Goal: Transaction & Acquisition: Download file/media

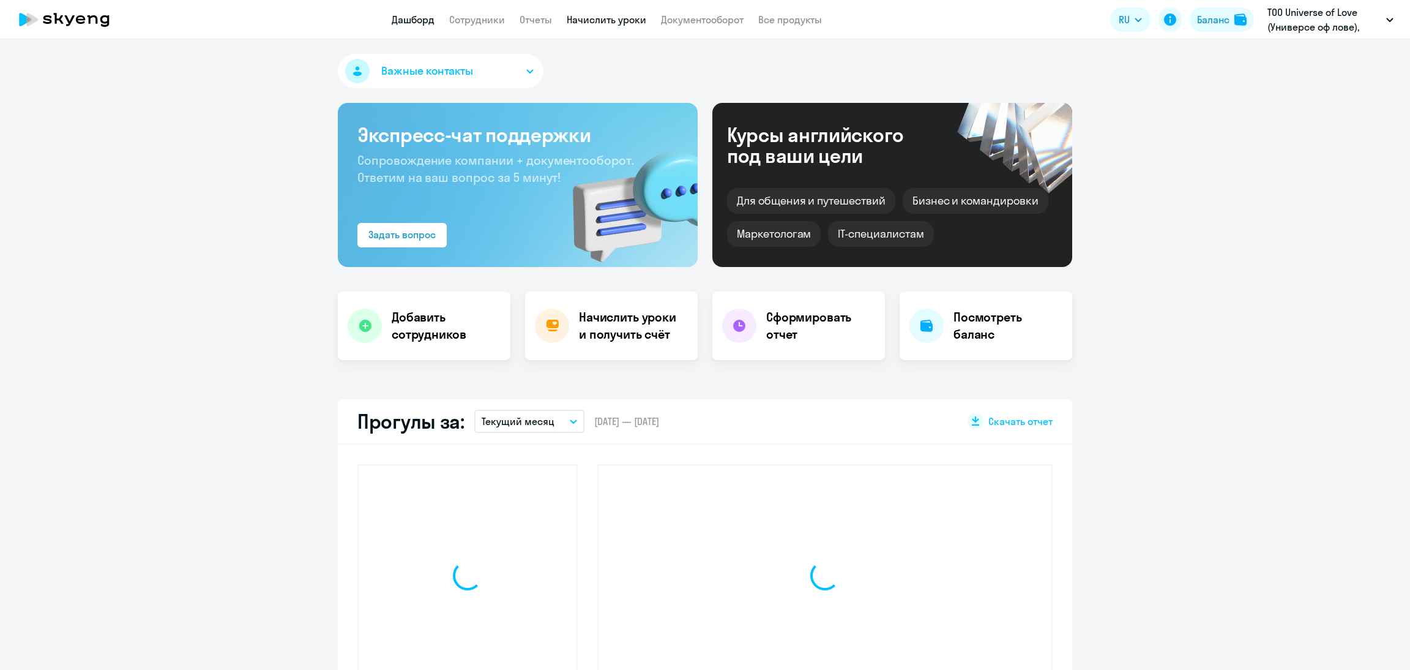
select select "30"
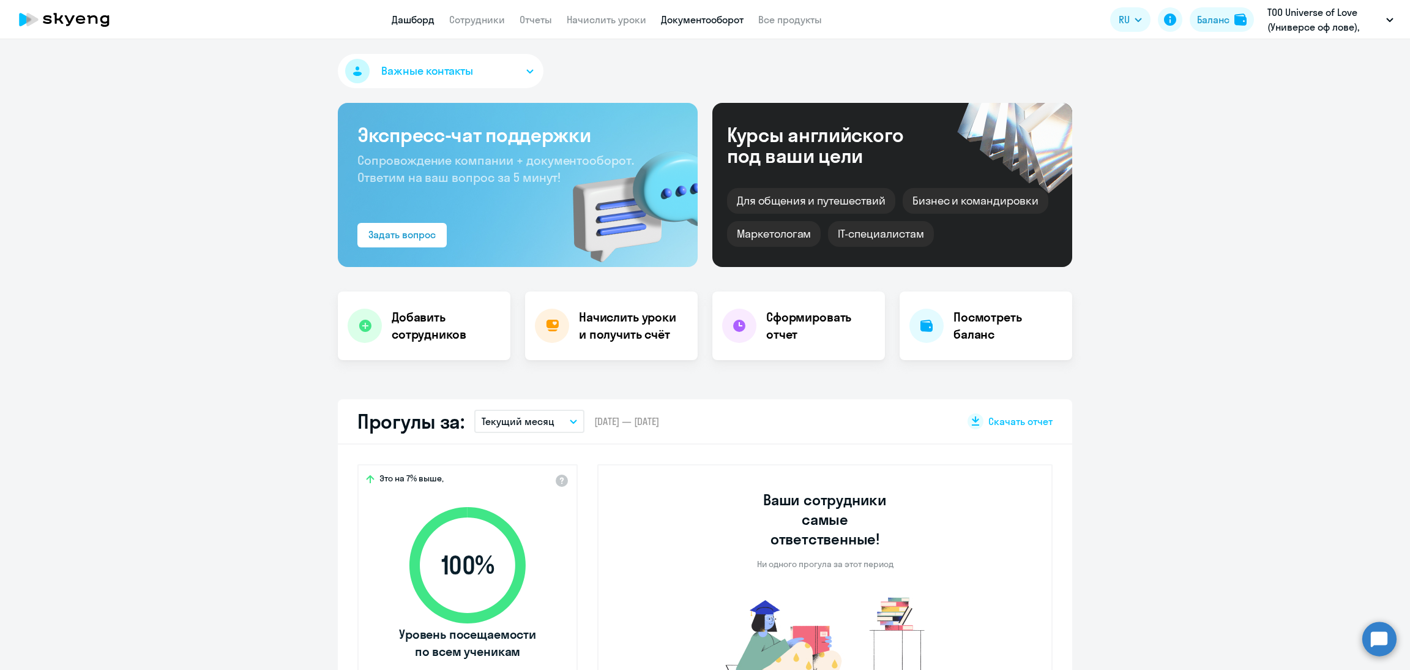
click at [695, 18] on link "Документооборот" at bounding box center [702, 19] width 83 height 12
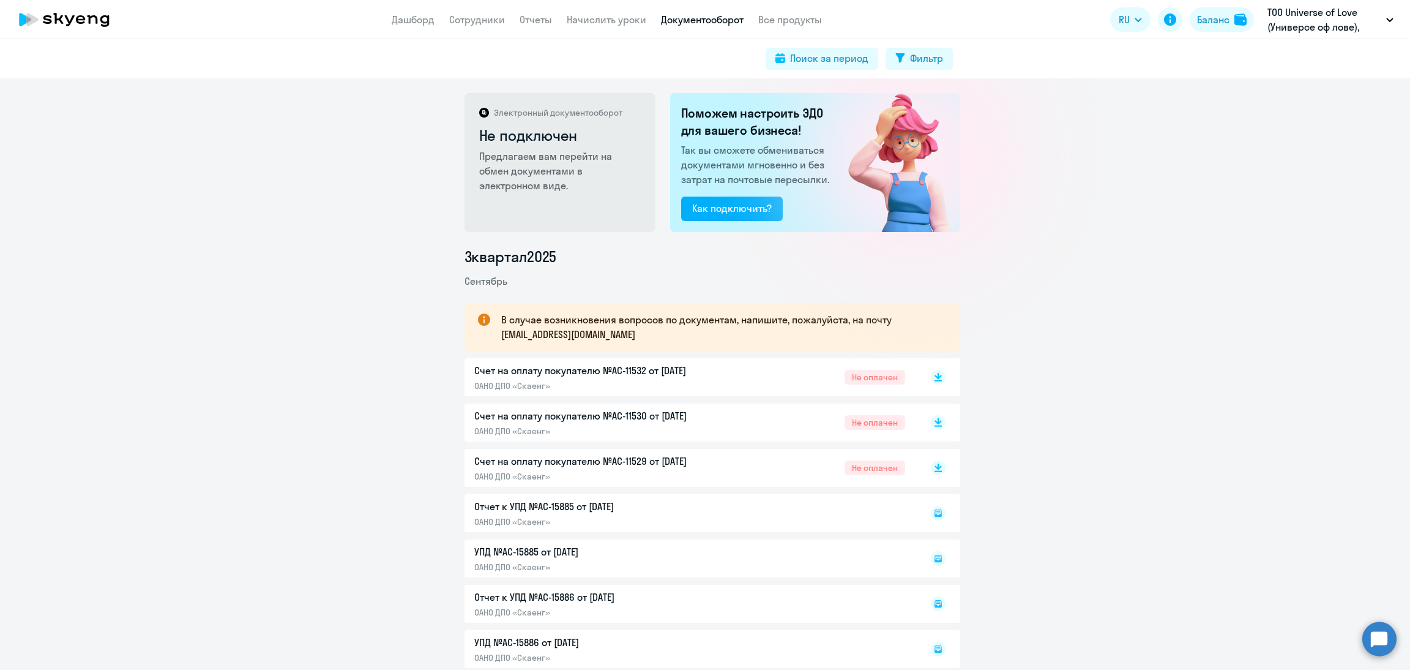
click at [673, 459] on p "Счет на оплату покупателю №AC-11529 от [DATE]" at bounding box center [602, 461] width 257 height 15
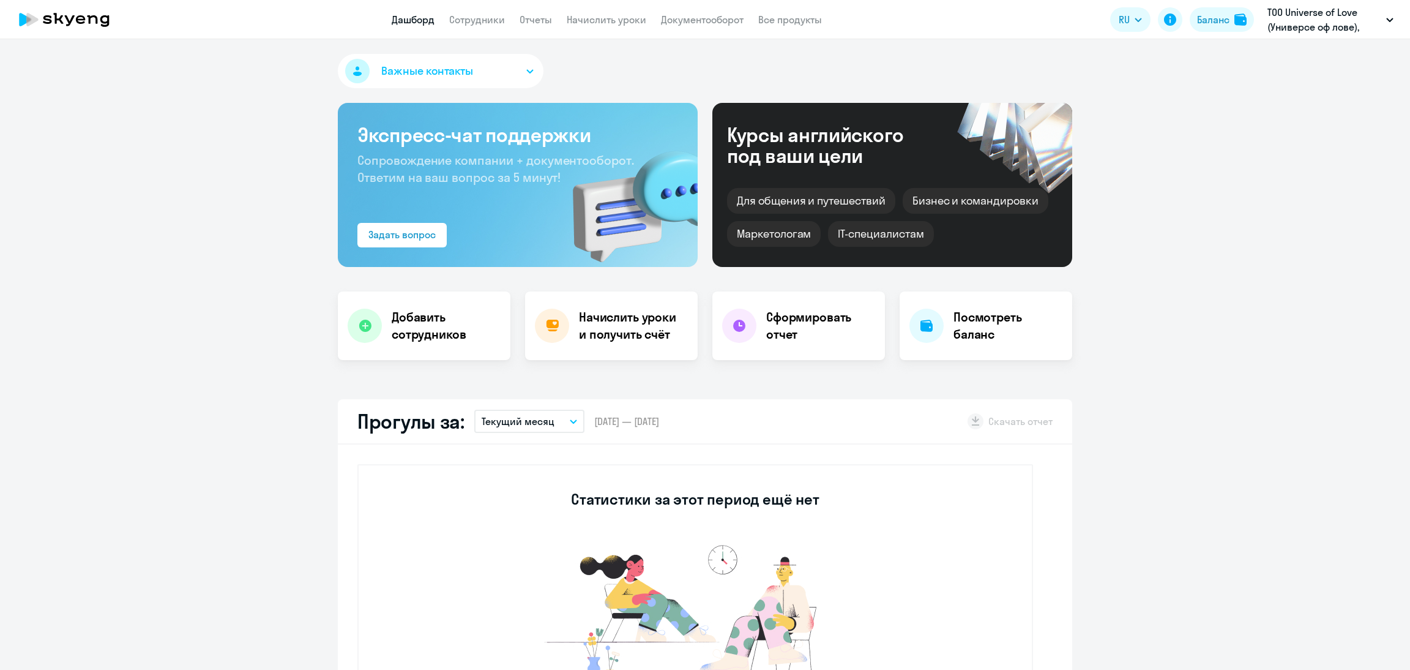
select select "30"
click at [695, 31] on app-header "Дашборд Сотрудники Отчеты Начислить уроки Документооборот Все продукты Дашборд …" at bounding box center [705, 19] width 1410 height 39
click at [703, 13] on link "Документооборот" at bounding box center [702, 19] width 83 height 12
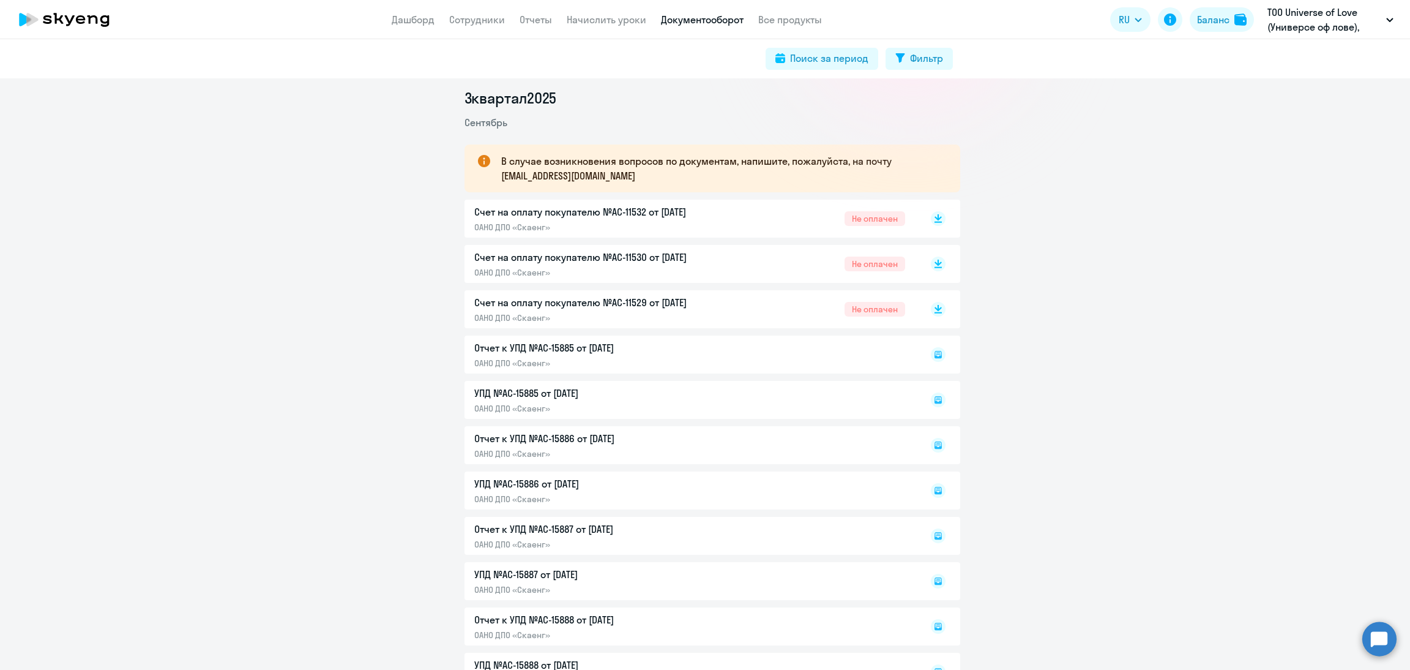
scroll to position [275, 0]
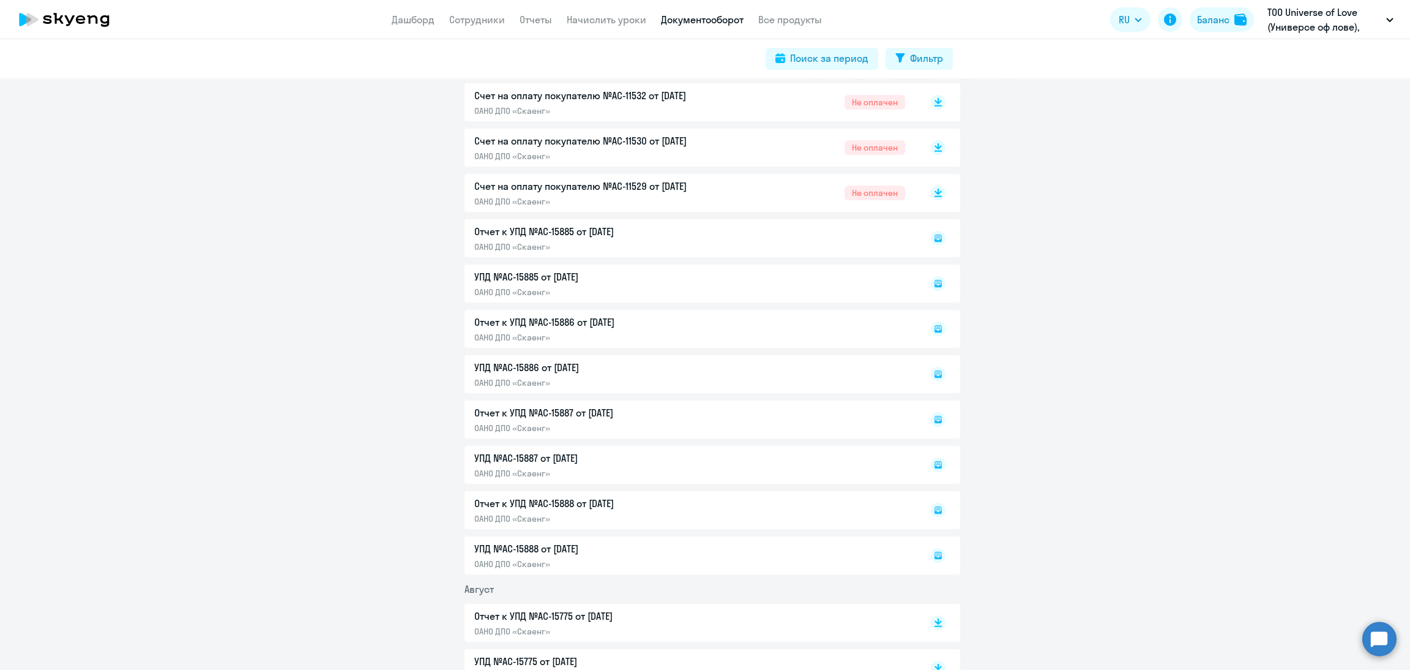
click at [664, 417] on div "Отчет к УПД №AC-15887 от [DATE] ОАНО ДПО «Скаенг»" at bounding box center [713, 419] width 496 height 38
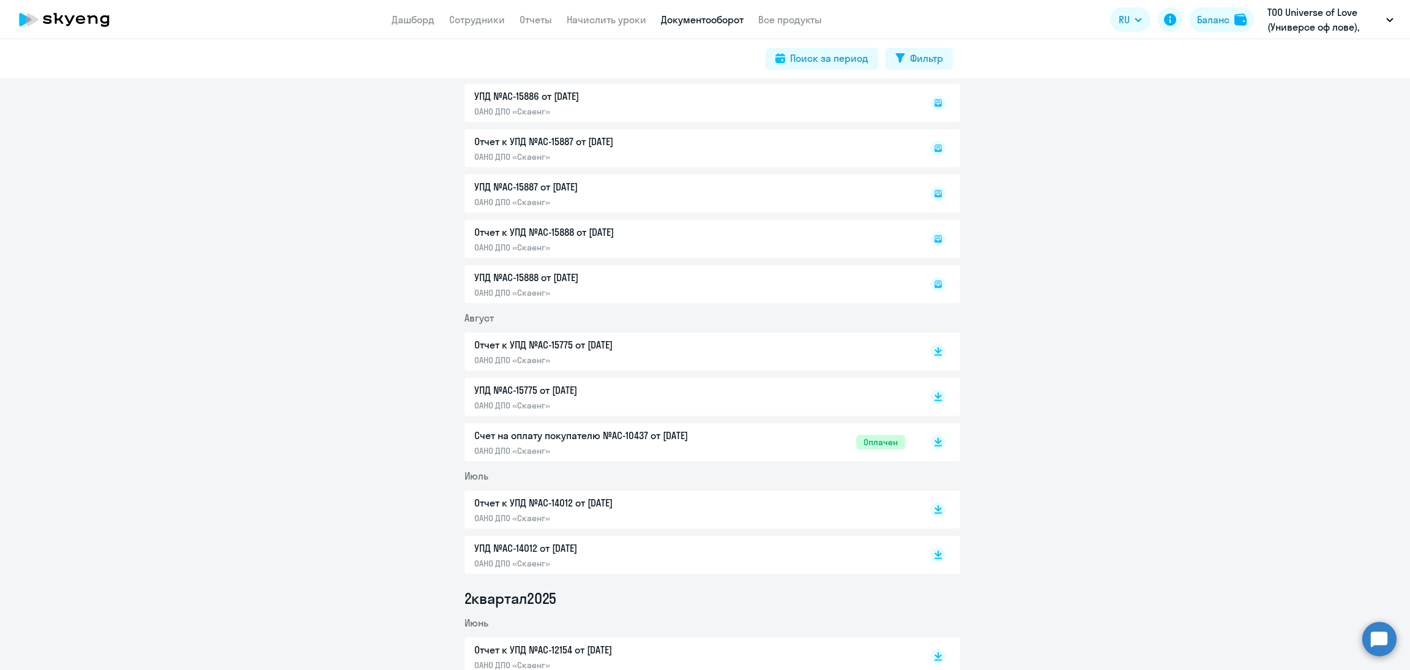
scroll to position [550, 0]
click at [658, 441] on p "ОАНО ДПО «Скаенг»" at bounding box center [602, 446] width 257 height 11
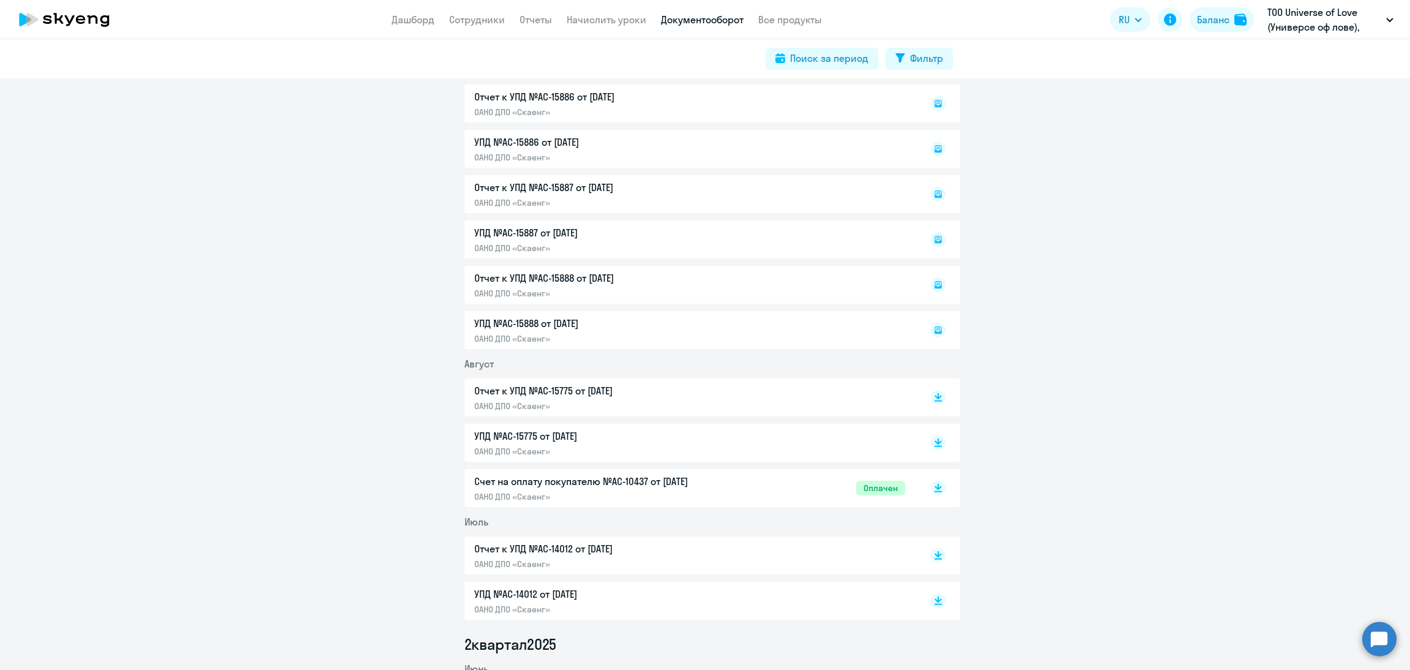
scroll to position [458, 0]
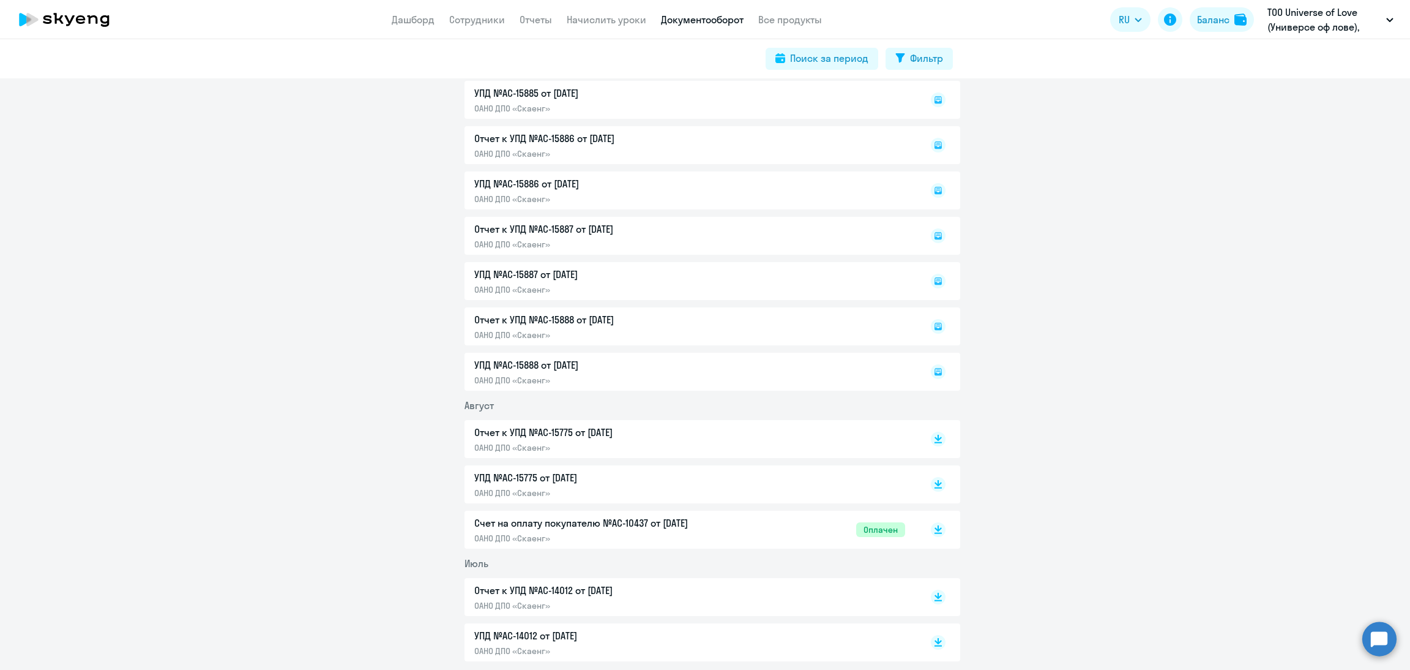
click at [586, 376] on div "УПД №AC-15888 от [DATE] ОАНО ДПО «Скаенг»" at bounding box center [713, 372] width 496 height 38
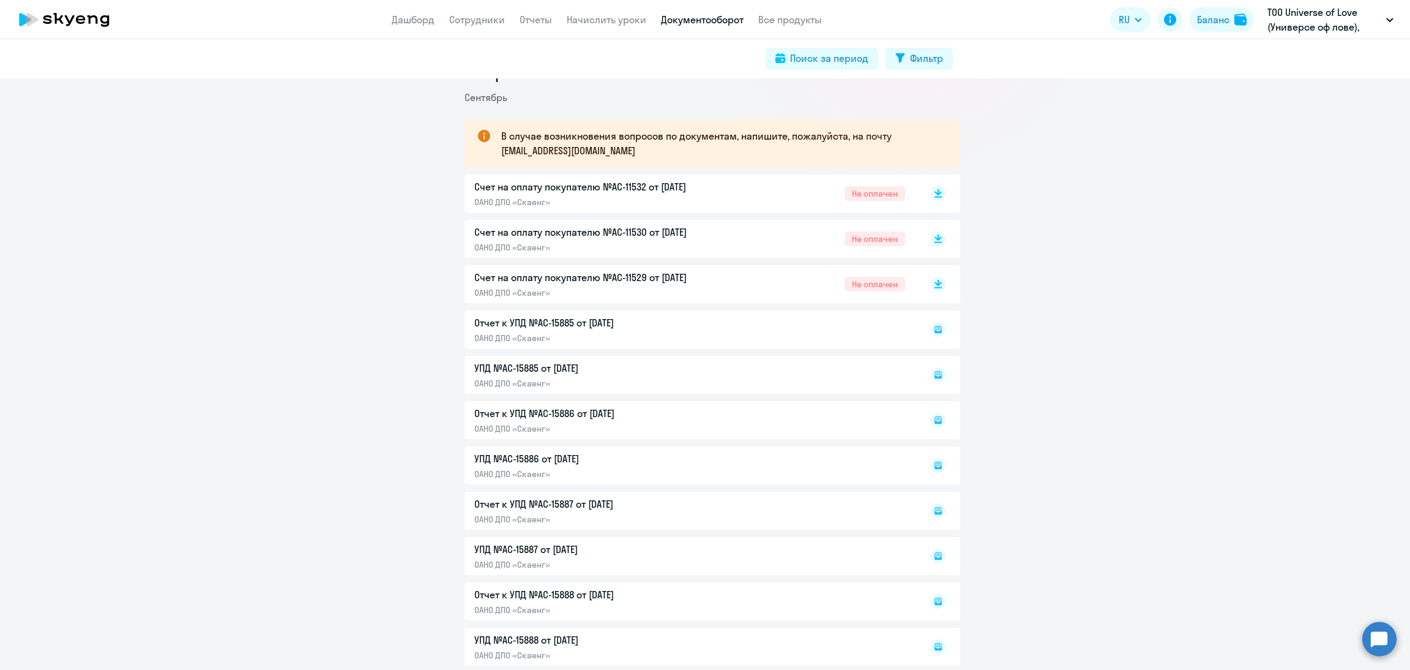
click at [512, 325] on div "Отчет к УПД №AC-15885 от [DATE] ОАНО ДПО «Скаенг»" at bounding box center [713, 329] width 496 height 38
click at [932, 334] on rect at bounding box center [938, 329] width 15 height 15
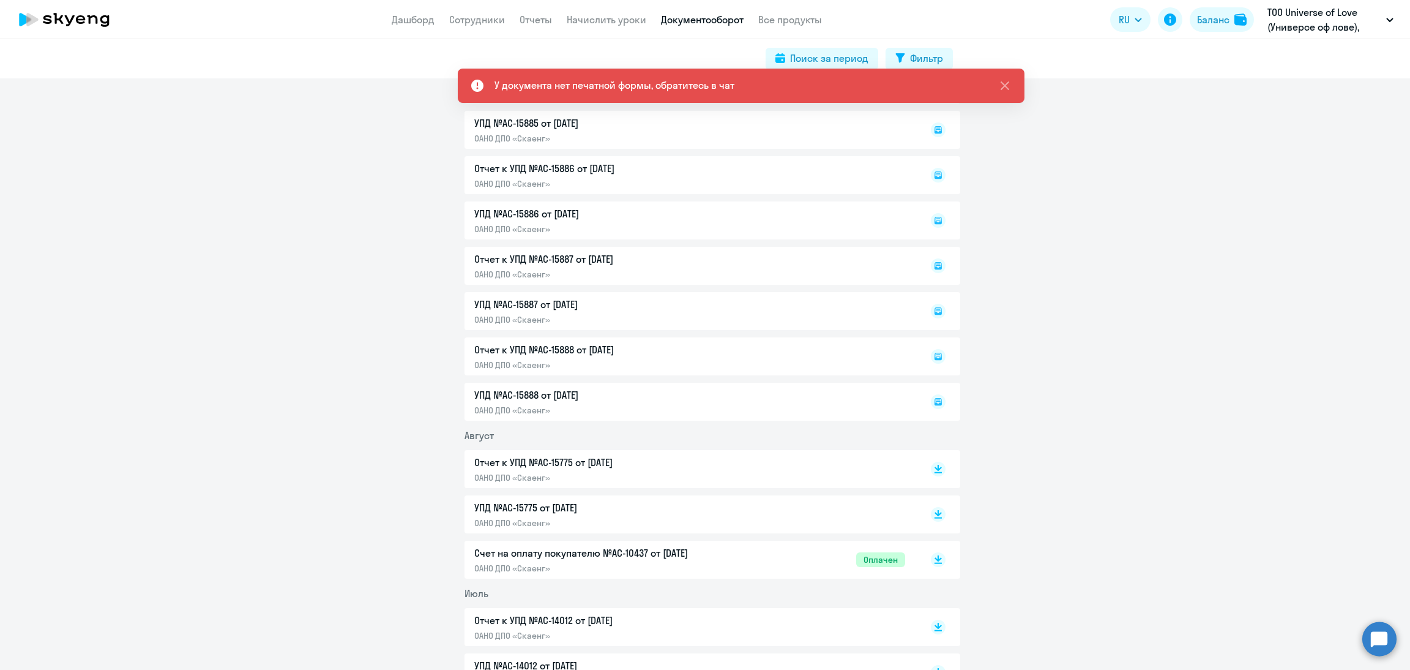
scroll to position [458, 0]
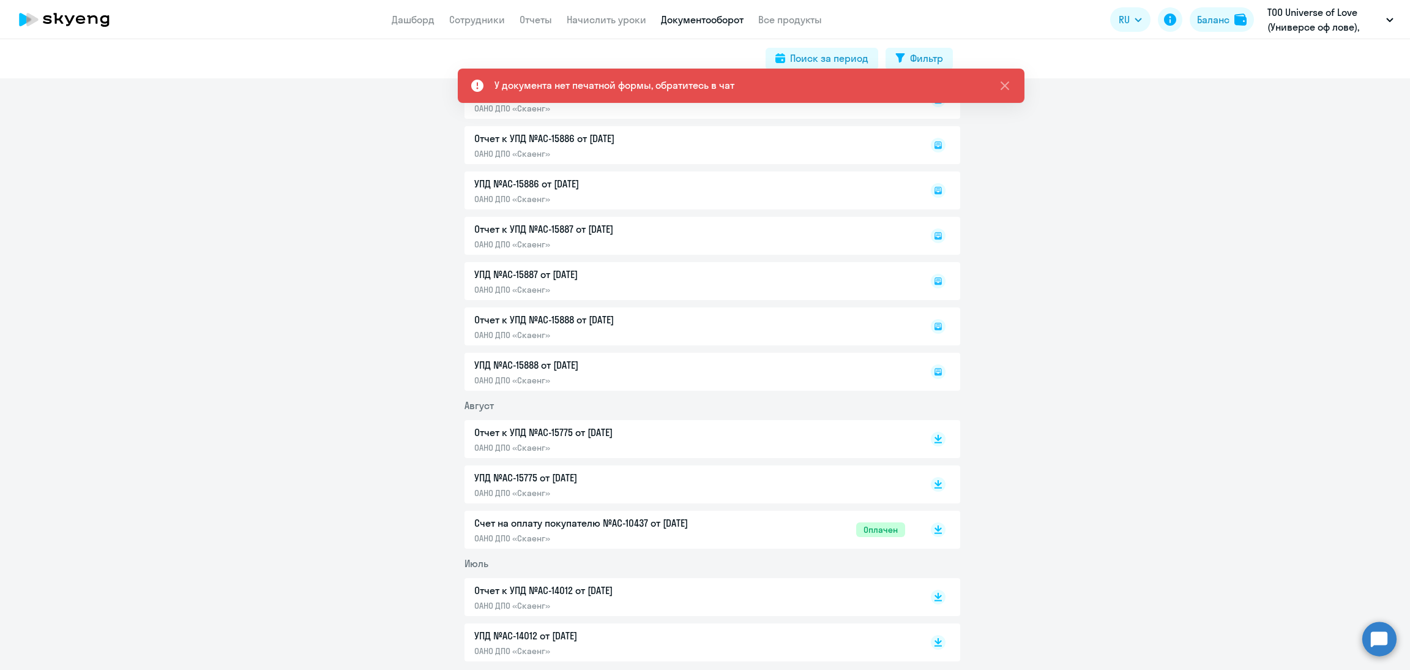
click at [766, 430] on div "Отчет к УПД №AC-15775 от [DATE] ОАНО ДПО «Скаенг»" at bounding box center [689, 439] width 431 height 28
